Goal: Task Accomplishment & Management: Manage account settings

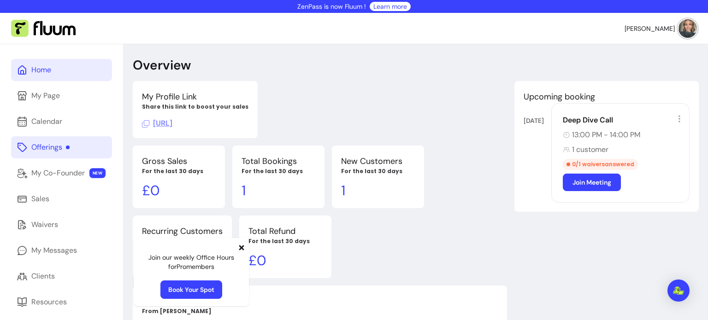
click at [89, 139] on link "Offerings" at bounding box center [61, 147] width 101 height 22
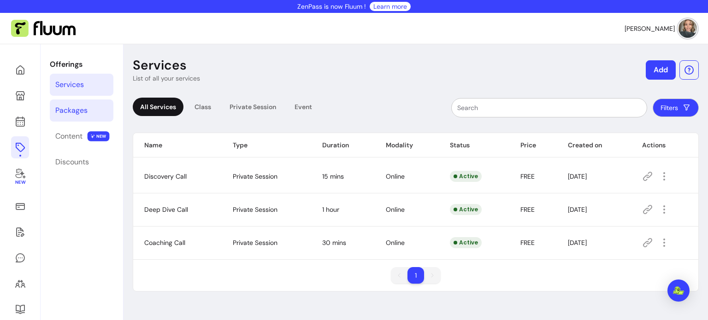
click at [66, 105] on div "Packages" at bounding box center [71, 110] width 32 height 11
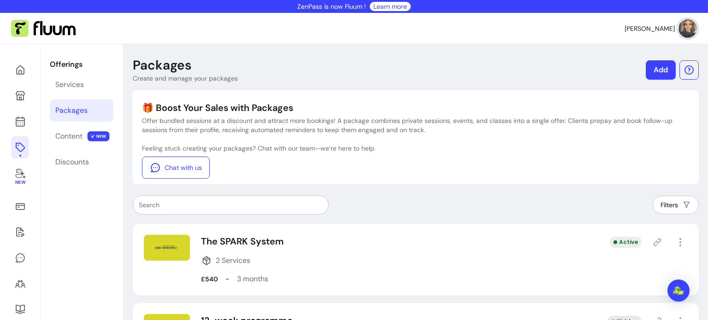
scroll to position [67, 0]
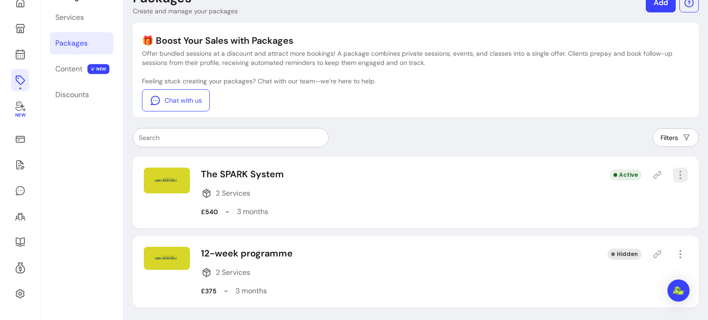
click at [684, 178] on icon "button" at bounding box center [680, 175] width 11 height 11
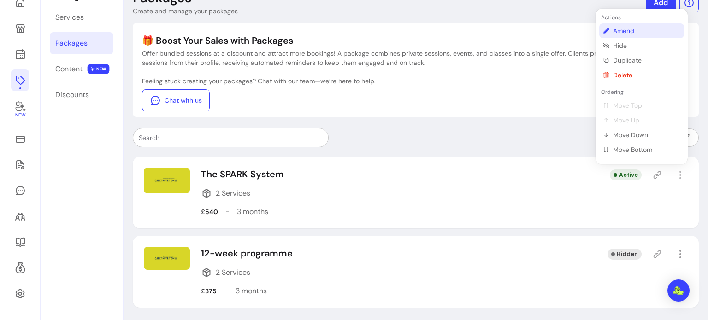
click at [628, 35] on span "Amend" at bounding box center [646, 30] width 67 height 9
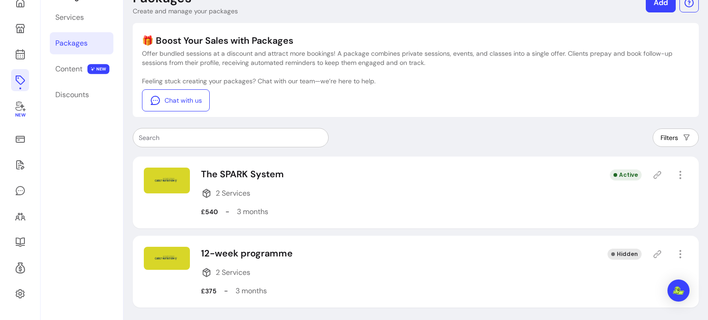
select select "***"
select select "******"
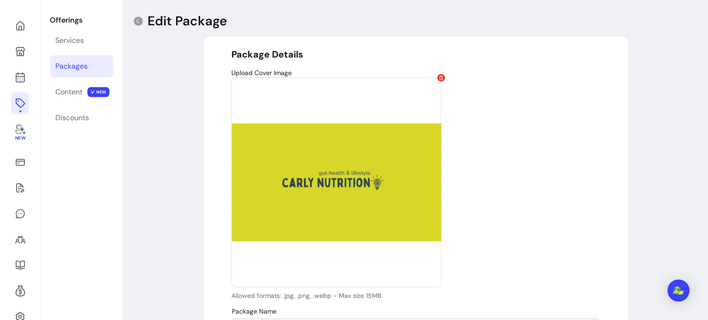
type input "**********"
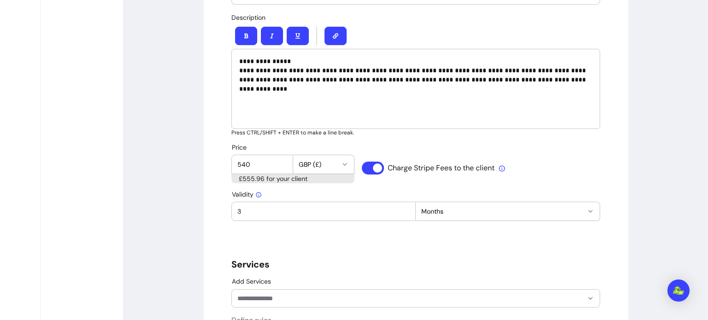
scroll to position [379, 0]
click at [264, 163] on input "540" at bounding box center [262, 163] width 50 height 9
type input "630"
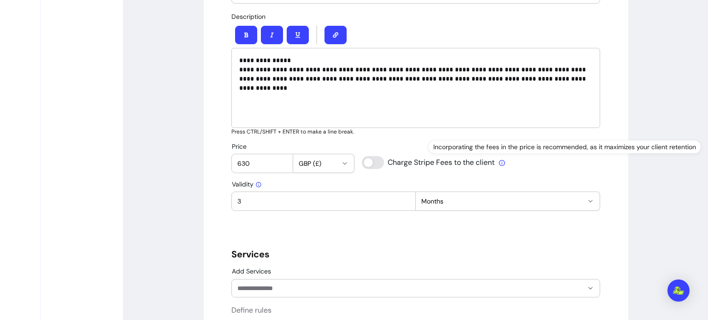
click at [490, 197] on span "Months" at bounding box center [502, 201] width 162 height 9
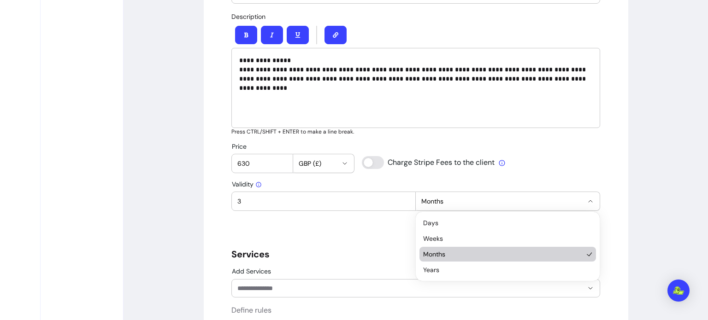
click at [490, 197] on span "Months" at bounding box center [502, 201] width 162 height 9
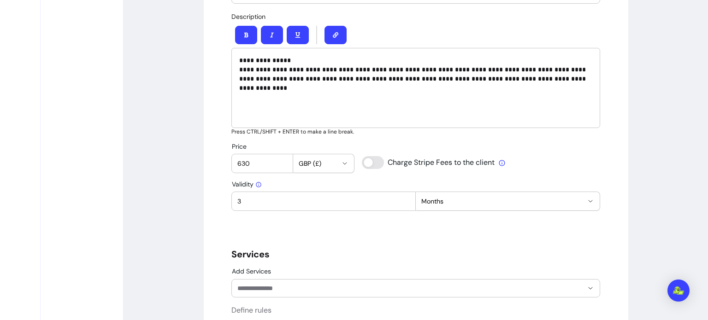
click at [396, 261] on div "**********" at bounding box center [415, 233] width 369 height 1041
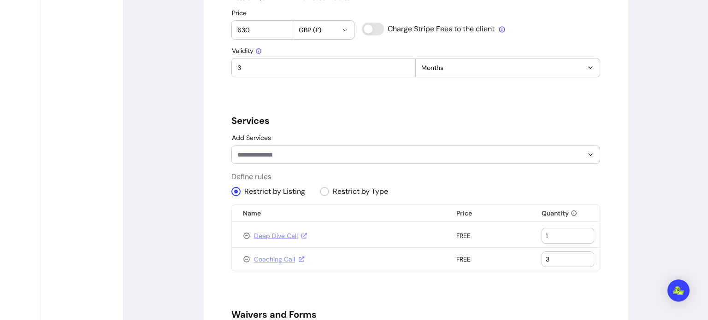
scroll to position [516, 0]
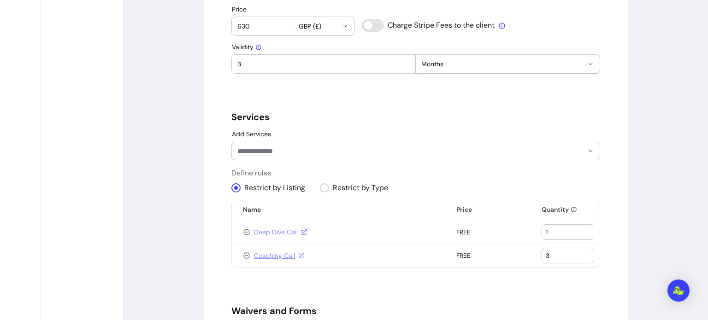
click at [411, 155] on div at bounding box center [415, 151] width 357 height 18
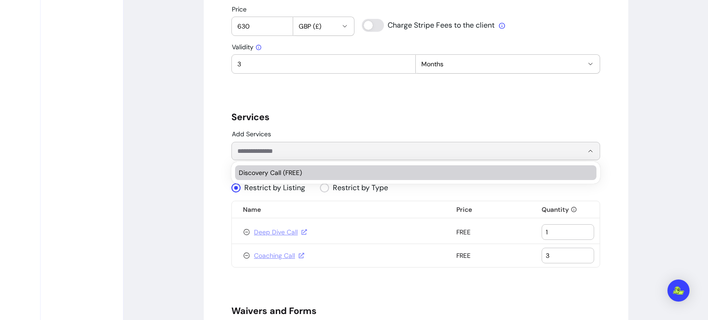
click at [430, 118] on h5 "Services" at bounding box center [415, 117] width 369 height 13
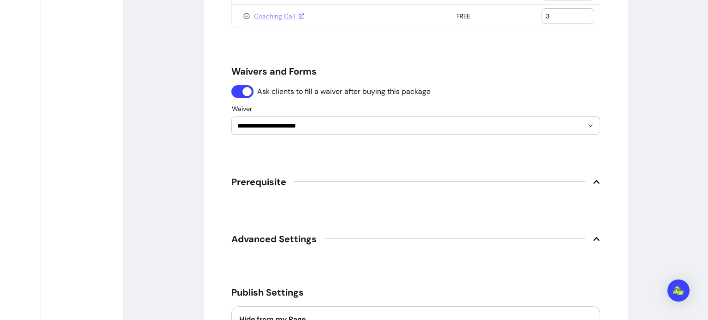
scroll to position [835, 0]
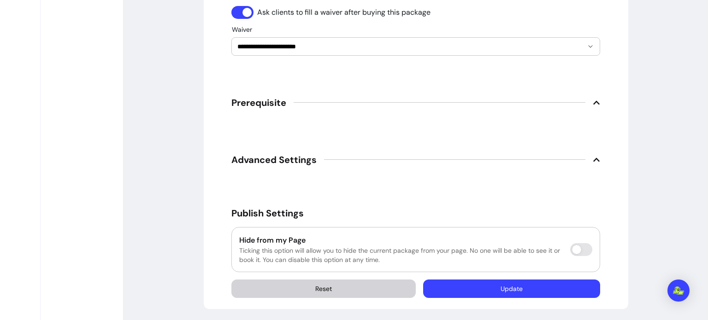
click at [502, 105] on span "Prerequisite" at bounding box center [415, 103] width 369 height 20
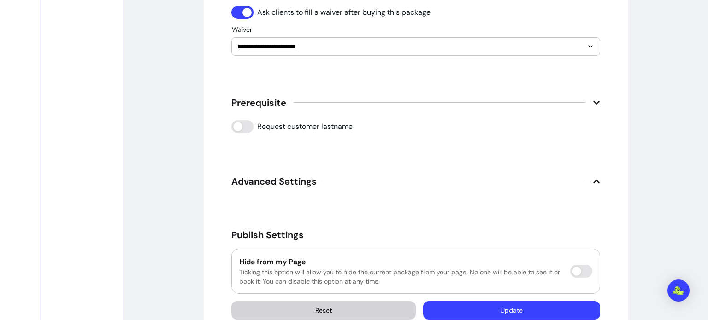
click at [494, 186] on span "Advanced Settings" at bounding box center [415, 181] width 369 height 20
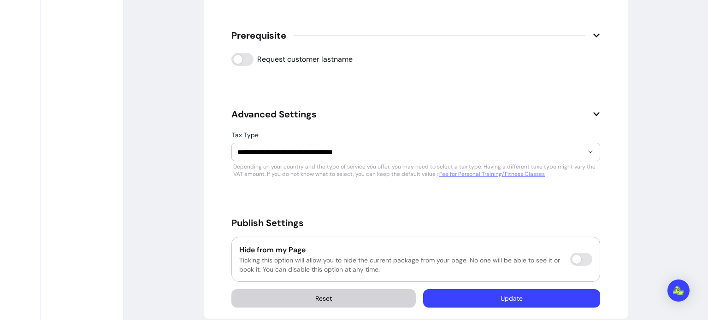
scroll to position [913, 0]
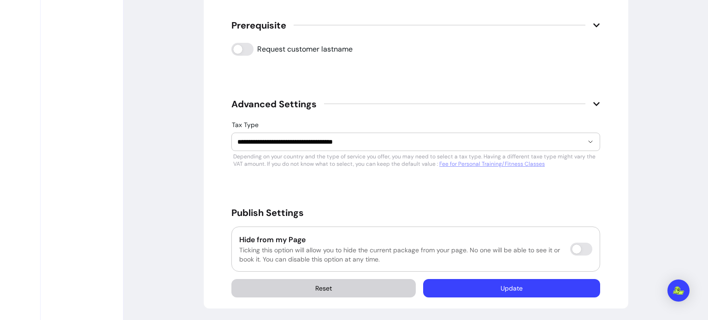
click at [447, 286] on button "Update" at bounding box center [511, 288] width 177 height 18
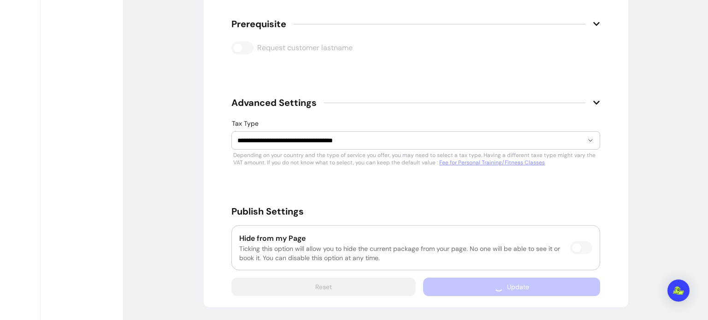
scroll to position [899, 0]
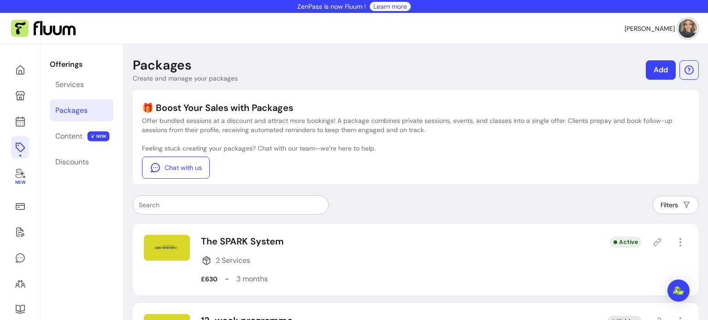
scroll to position [67, 0]
